Goal: Task Accomplishment & Management: Manage account settings

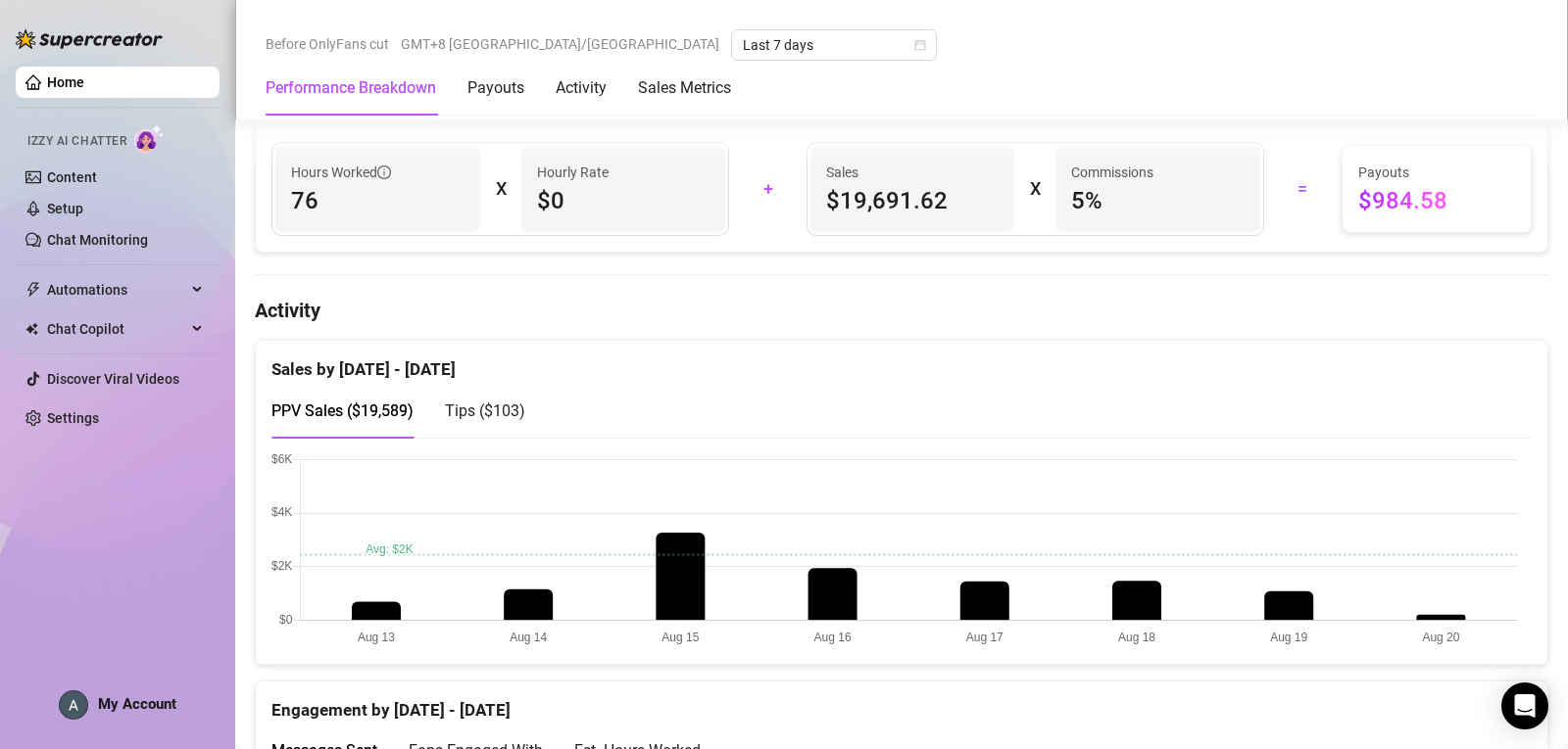
scroll to position [881, 0]
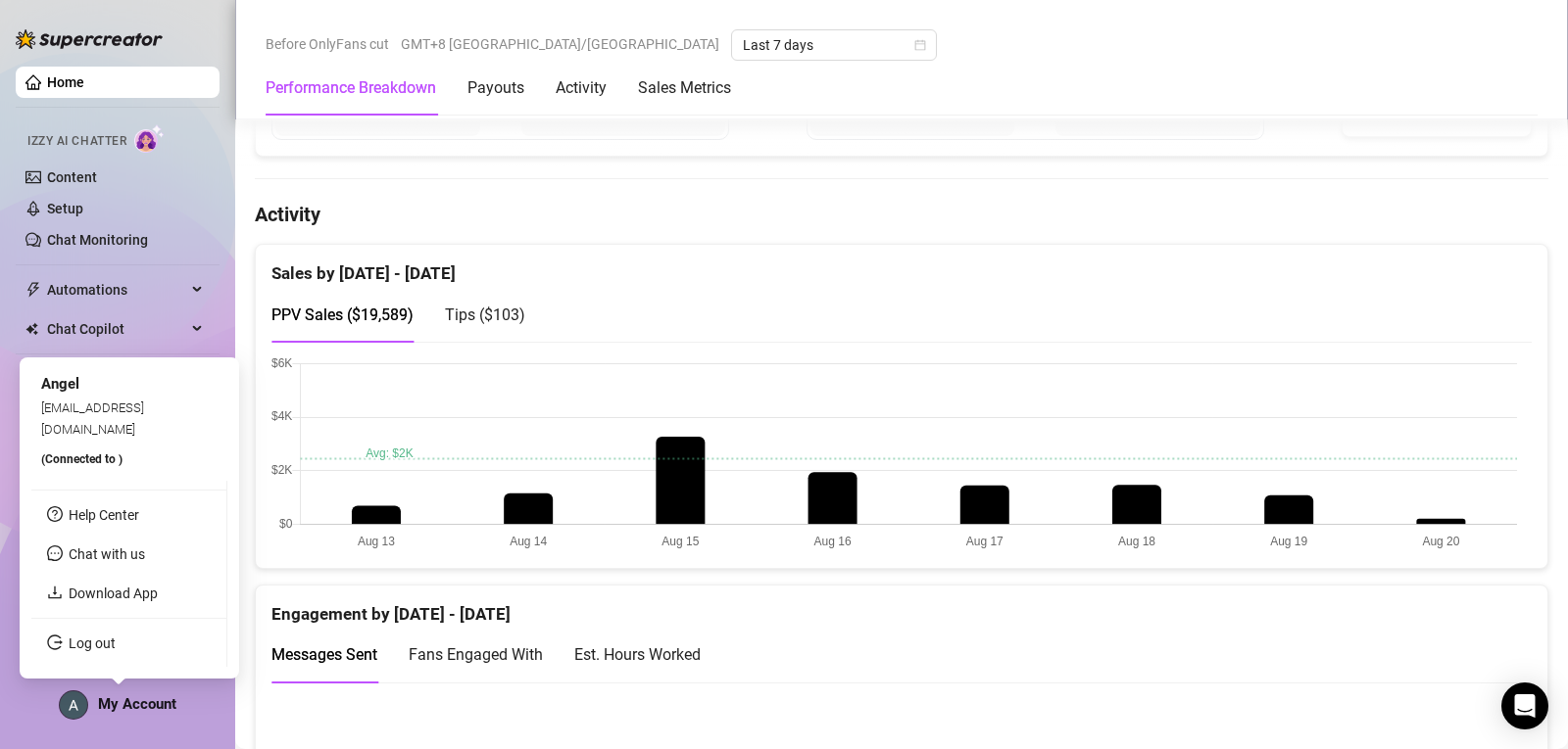
click at [160, 705] on span "My Account" at bounding box center [136, 705] width 78 height 18
click at [116, 645] on link "Log out" at bounding box center [92, 643] width 47 height 16
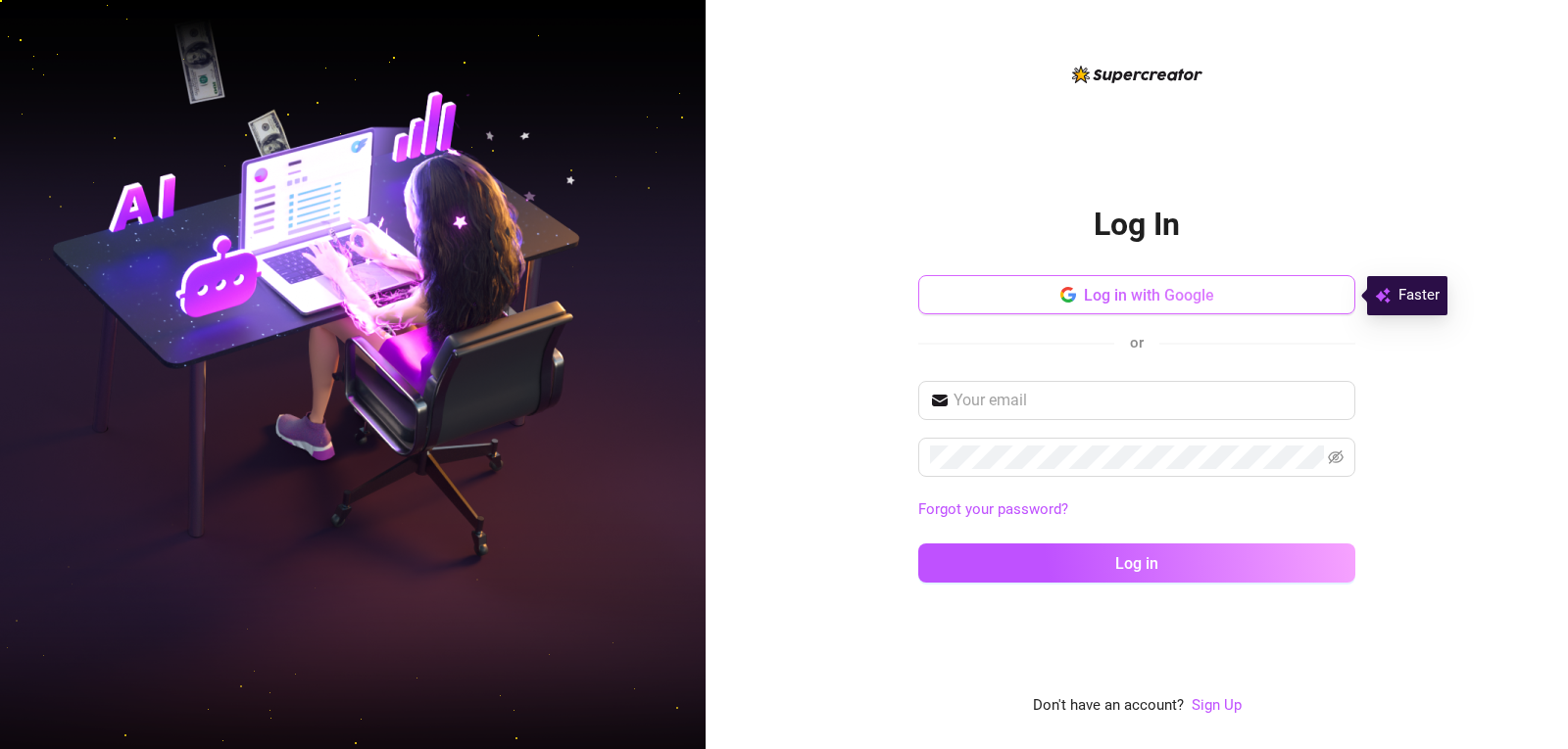
click at [1247, 293] on button "Log in with Google" at bounding box center [1137, 295] width 437 height 39
